Goal: Task Accomplishment & Management: Complete application form

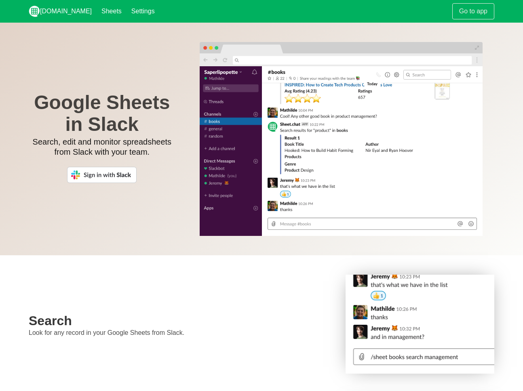
click at [115, 169] on img at bounding box center [101, 175] width 69 height 16
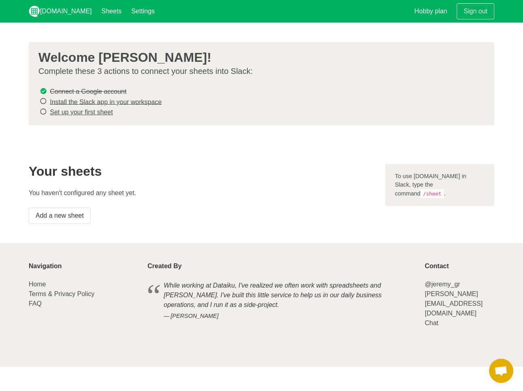
click at [131, 101] on link "Install the Slack app in your workspace" at bounding box center [106, 101] width 112 height 7
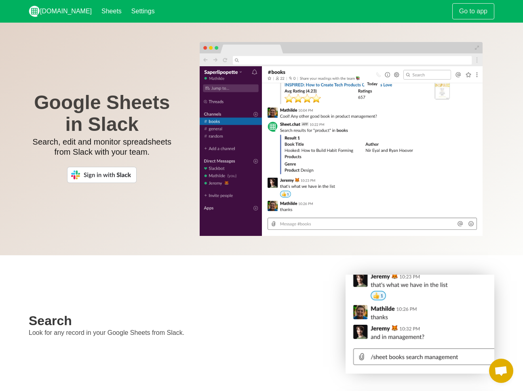
click at [128, 177] on img at bounding box center [101, 175] width 69 height 16
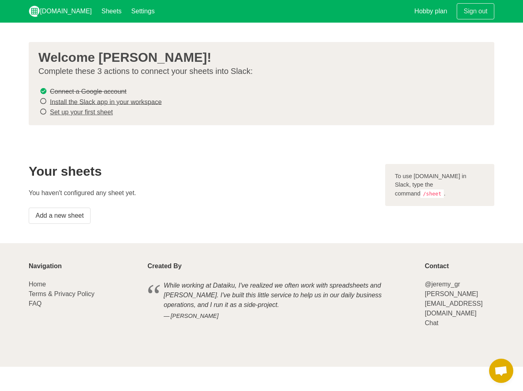
click at [154, 102] on link "Install the Slack app in your workspace" at bounding box center [106, 101] width 112 height 7
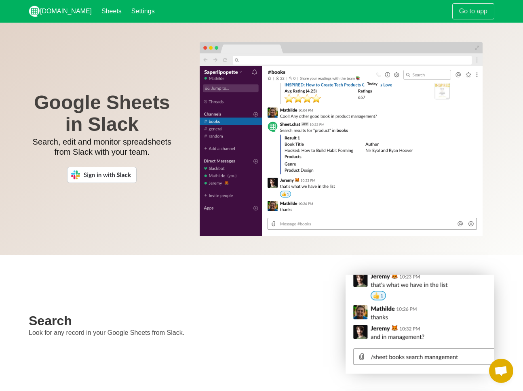
click at [119, 173] on img at bounding box center [101, 175] width 69 height 16
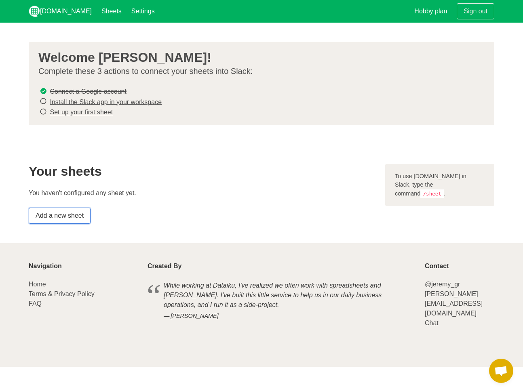
click at [72, 209] on link "Add a new sheet" at bounding box center [60, 216] width 62 height 16
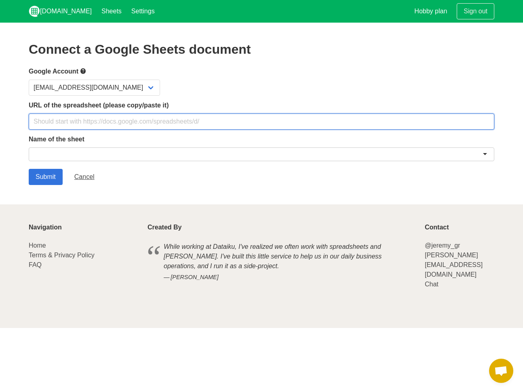
click at [103, 122] on input "text" at bounding box center [261, 122] width 465 height 16
click at [67, 119] on input "text" at bounding box center [261, 122] width 465 height 16
paste input "[URL][DOMAIN_NAME]"
type input "[URL][DOMAIN_NAME]"
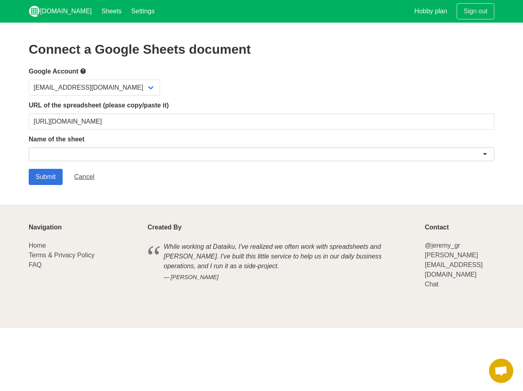
click at [59, 151] on div at bounding box center [261, 154] width 465 height 14
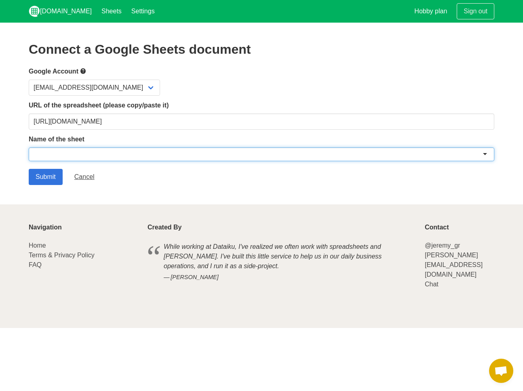
paste input "Test - Sheet Chat"
type input "Test - Sheet Chat"
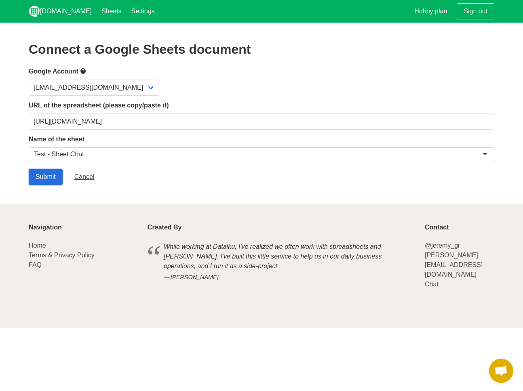
click at [57, 174] on input "Submit" at bounding box center [46, 177] width 34 height 16
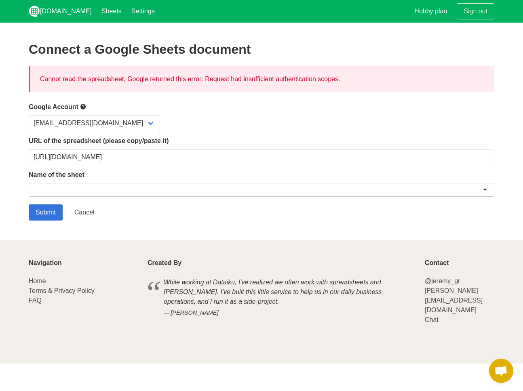
click at [63, 187] on div at bounding box center [261, 190] width 465 height 14
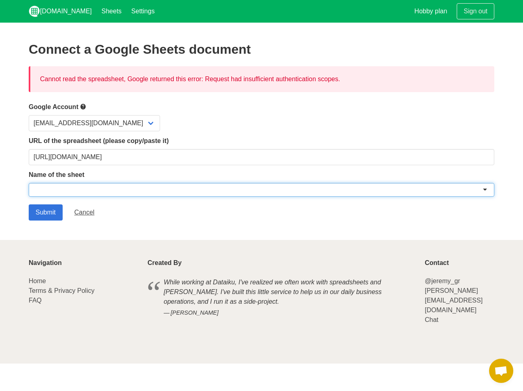
click at [48, 189] on div at bounding box center [261, 190] width 465 height 14
paste input "Test - Sheet Chat"
type input "Test - Sheet Chat"
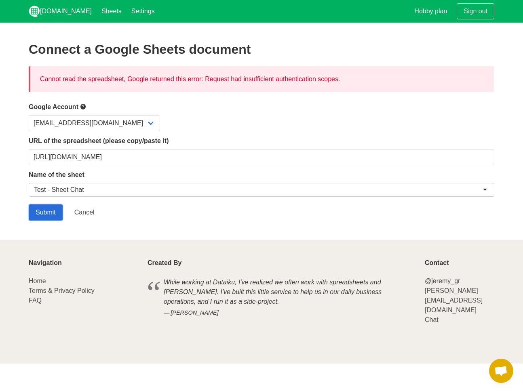
drag, startPoint x: 40, startPoint y: 204, endPoint x: 59, endPoint y: 206, distance: 18.7
click at [40, 204] on input "Submit" at bounding box center [46, 212] width 34 height 16
click at [63, 190] on div at bounding box center [261, 190] width 465 height 14
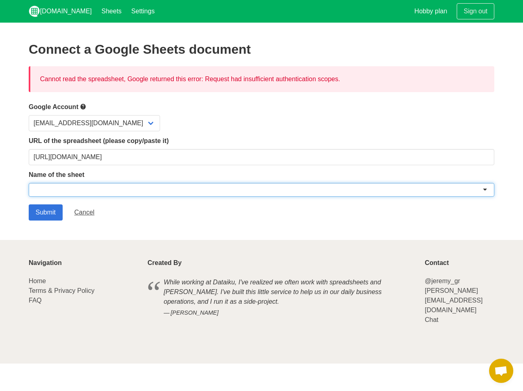
paste input "Test - Sheet Chat"
type input "Test - Sheet Chat"
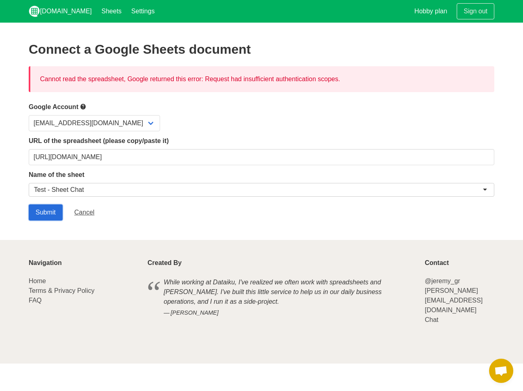
click at [43, 214] on input "Submit" at bounding box center [46, 212] width 34 height 16
click at [110, 124] on select "[EMAIL_ADDRESS][DOMAIN_NAME]" at bounding box center [94, 123] width 131 height 16
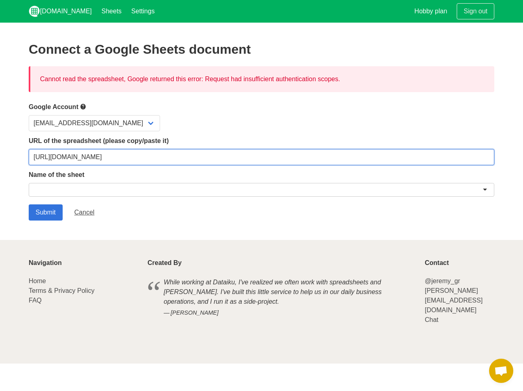
click at [219, 163] on input "https://docs.google.com/spreadsheets/d/1yR0-kT8zuLK6GabHJUMODT8XqC99jTLDTgoLcmp…" at bounding box center [261, 157] width 465 height 16
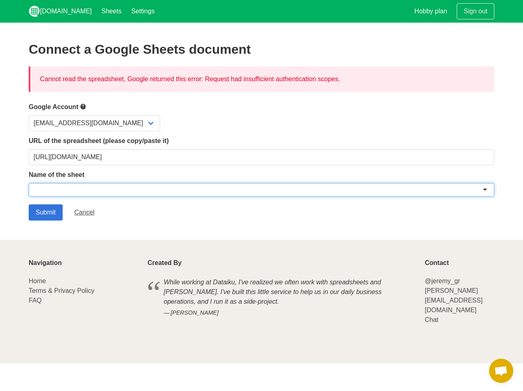
click at [481, 188] on div at bounding box center [261, 190] width 465 height 14
click at [485, 190] on div at bounding box center [261, 190] width 465 height 14
click at [459, 191] on div at bounding box center [261, 190] width 465 height 14
paste input "Test - Sheet Chat"
type input "Test - Sheet Chat"
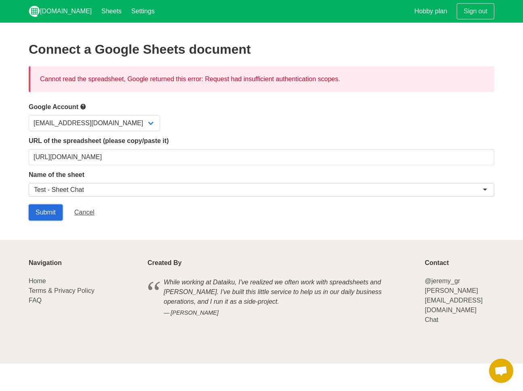
click at [38, 213] on input "Submit" at bounding box center [46, 212] width 34 height 16
click at [292, 84] on div "Cannot read the spreadsheet, Google returned this error: Request had insufficie…" at bounding box center [261, 79] width 465 height 26
drag, startPoint x: 330, startPoint y: 78, endPoint x: 209, endPoint y: 78, distance: 120.8
click at [209, 78] on div "Cannot read the spreadsheet, Google returned this error: Request had insufficie…" at bounding box center [261, 79] width 465 height 26
copy div "Request had insufficient authentication scopes."
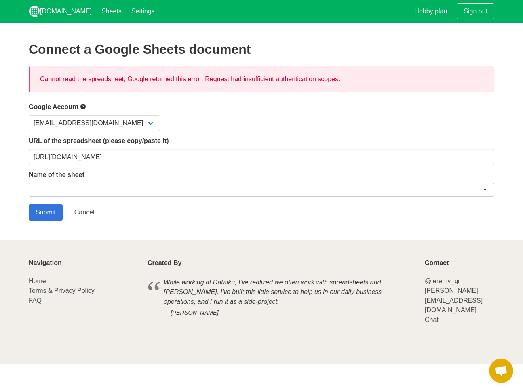
click at [508, 374] on span "Open chat" at bounding box center [501, 371] width 24 height 24
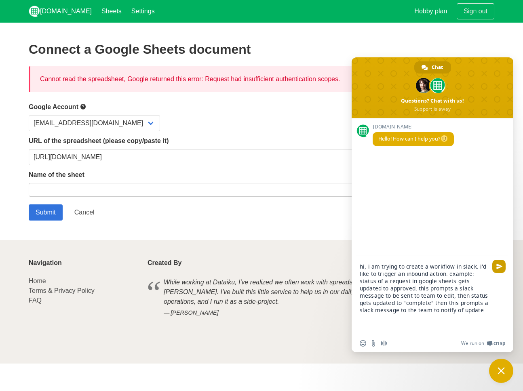
type textarea "hi, i am trying to create a workflow in slack. i'd like to trigger an inbound a…"
click at [499, 269] on span "Send" at bounding box center [498, 266] width 13 height 13
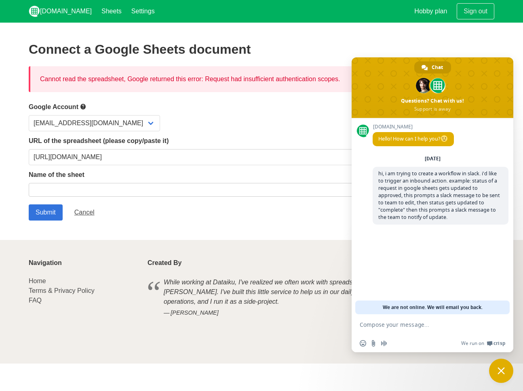
click at [323, 123] on div "[EMAIL_ADDRESS][DOMAIN_NAME]" at bounding box center [261, 123] width 465 height 16
